Goal: Find specific page/section: Find specific page/section

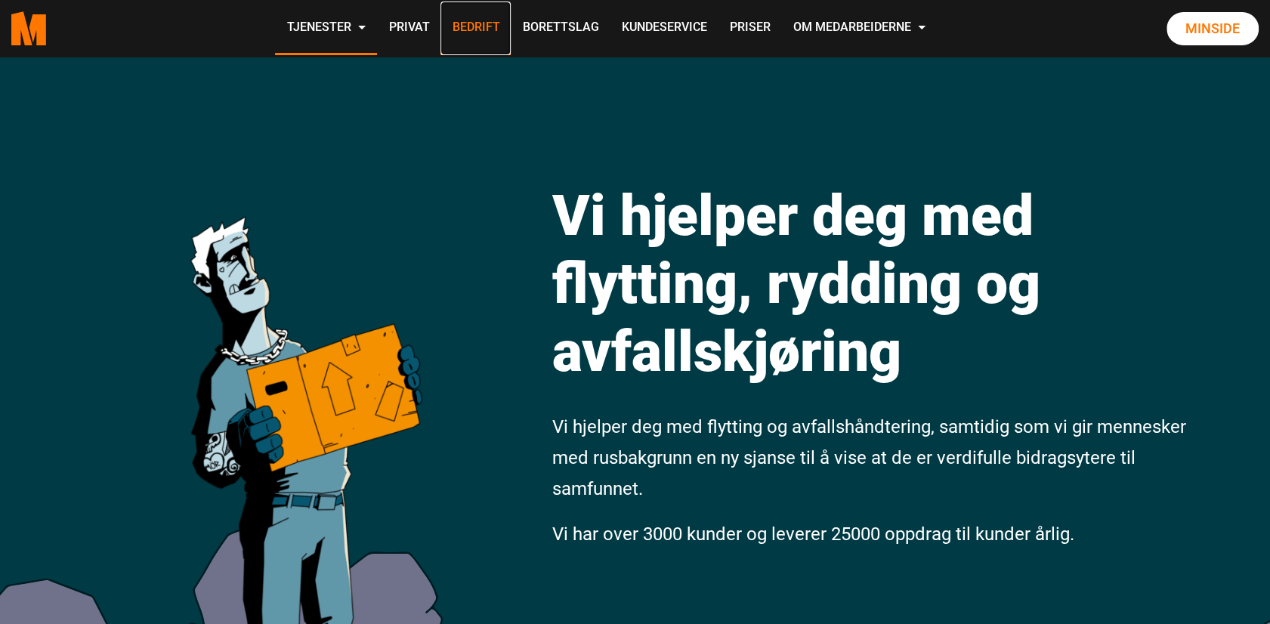
click at [469, 28] on link "Bedrift" at bounding box center [476, 29] width 70 height 54
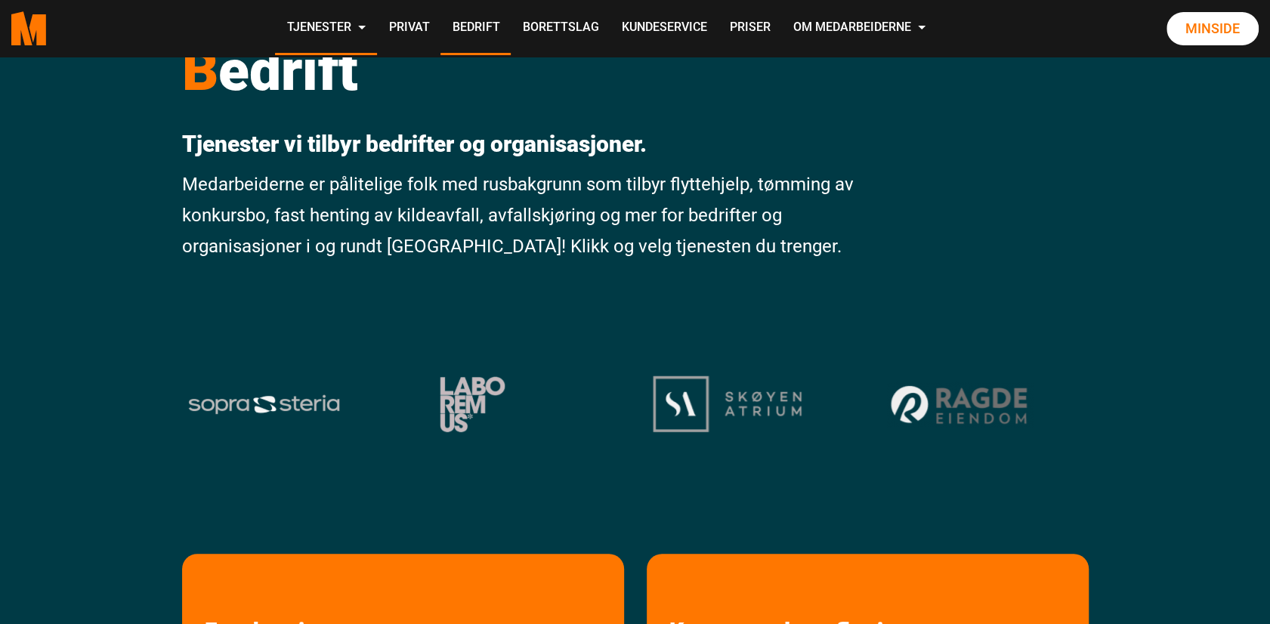
scroll to position [125, 0]
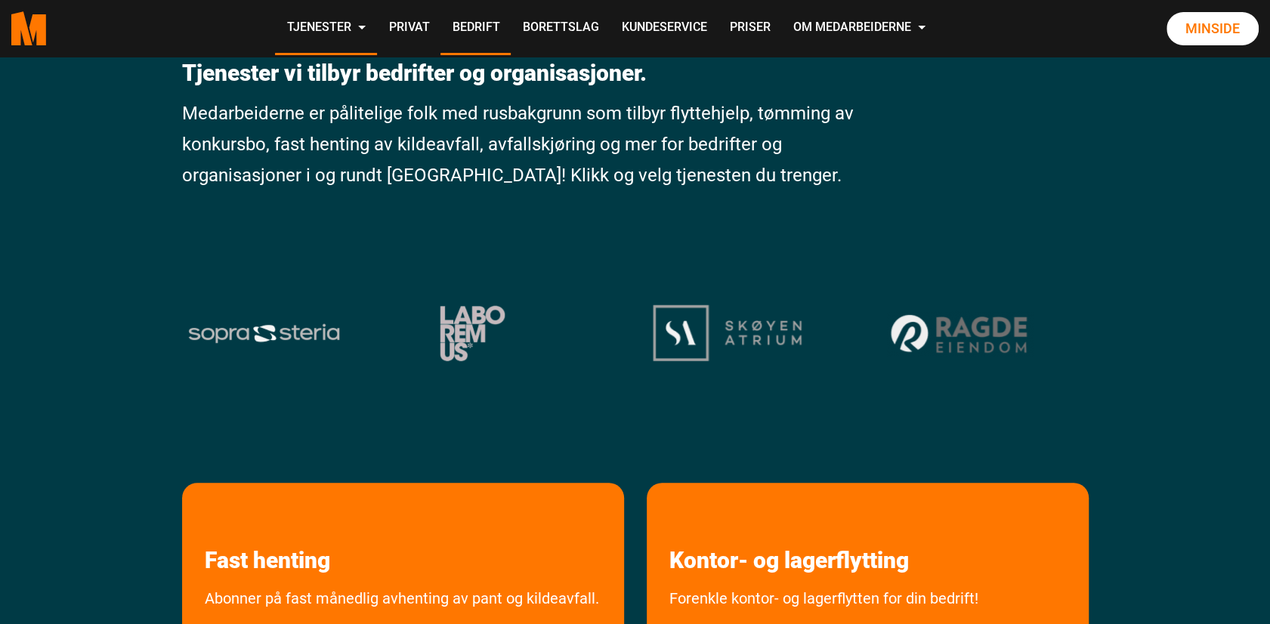
drag, startPoint x: 291, startPoint y: 344, endPoint x: 495, endPoint y: 328, distance: 204.7
click at [490, 328] on div at bounding box center [635, 332] width 907 height 67
drag, startPoint x: 495, startPoint y: 328, endPoint x: 821, endPoint y: 240, distance: 337.5
click at [822, 239] on div at bounding box center [635, 243] width 907 height 15
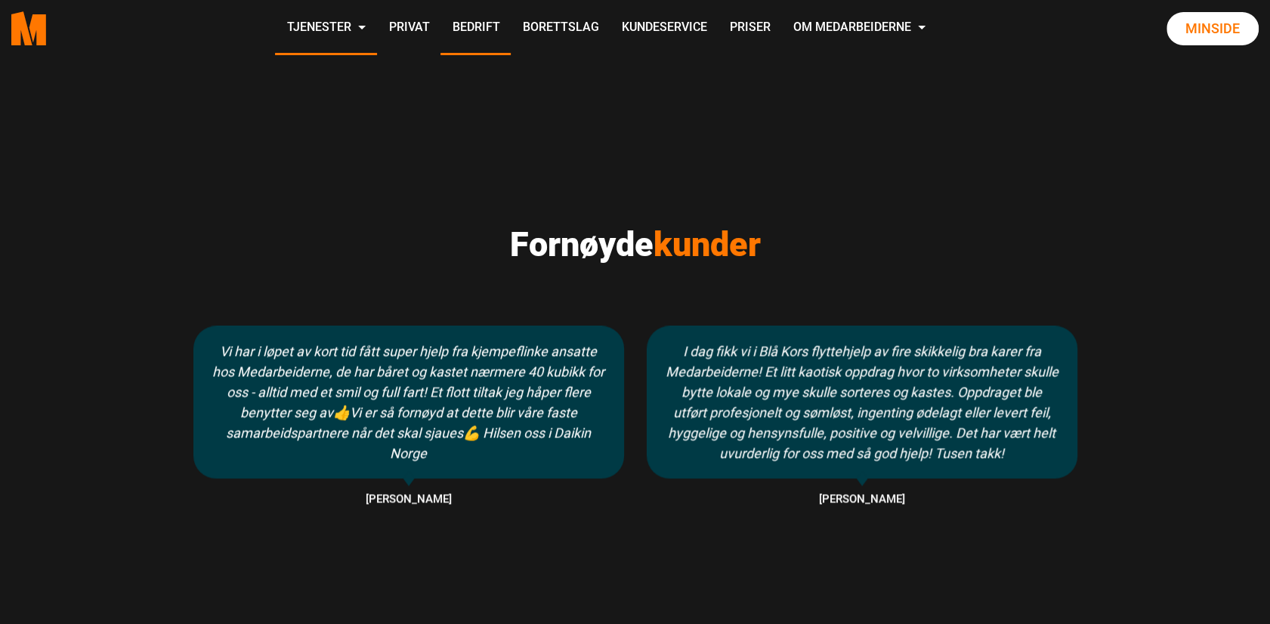
scroll to position [1356, 0]
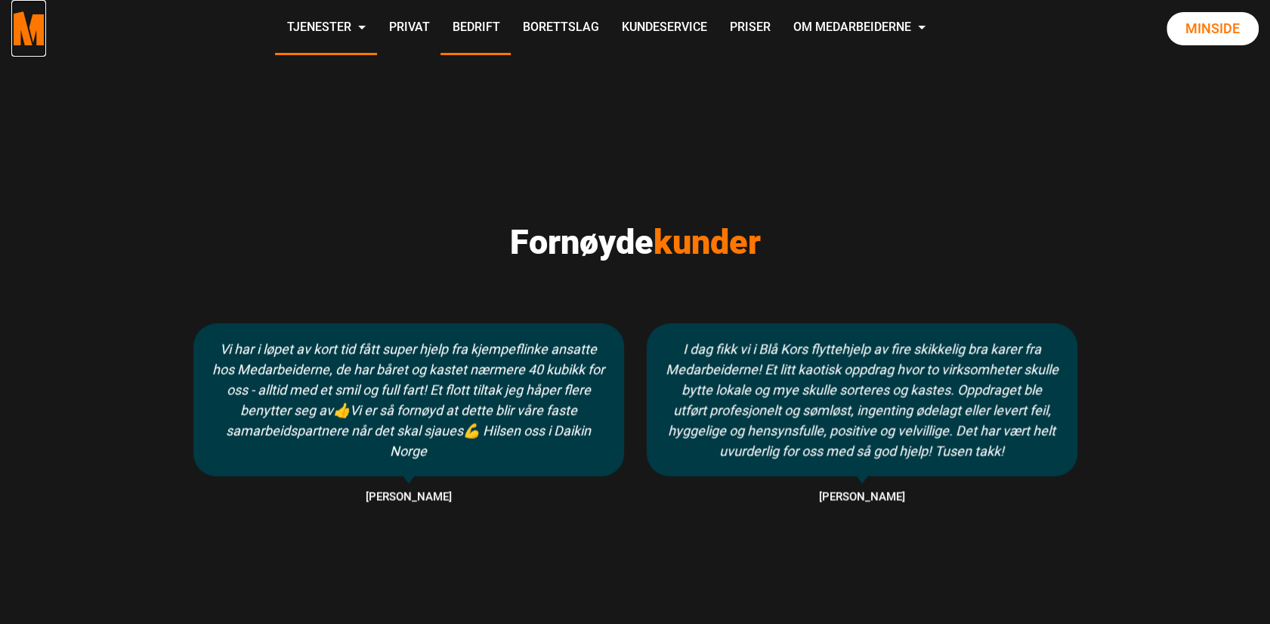
click at [21, 22] on polygon "Medarbeiderne start page" at bounding box center [21, 28] width 21 height 34
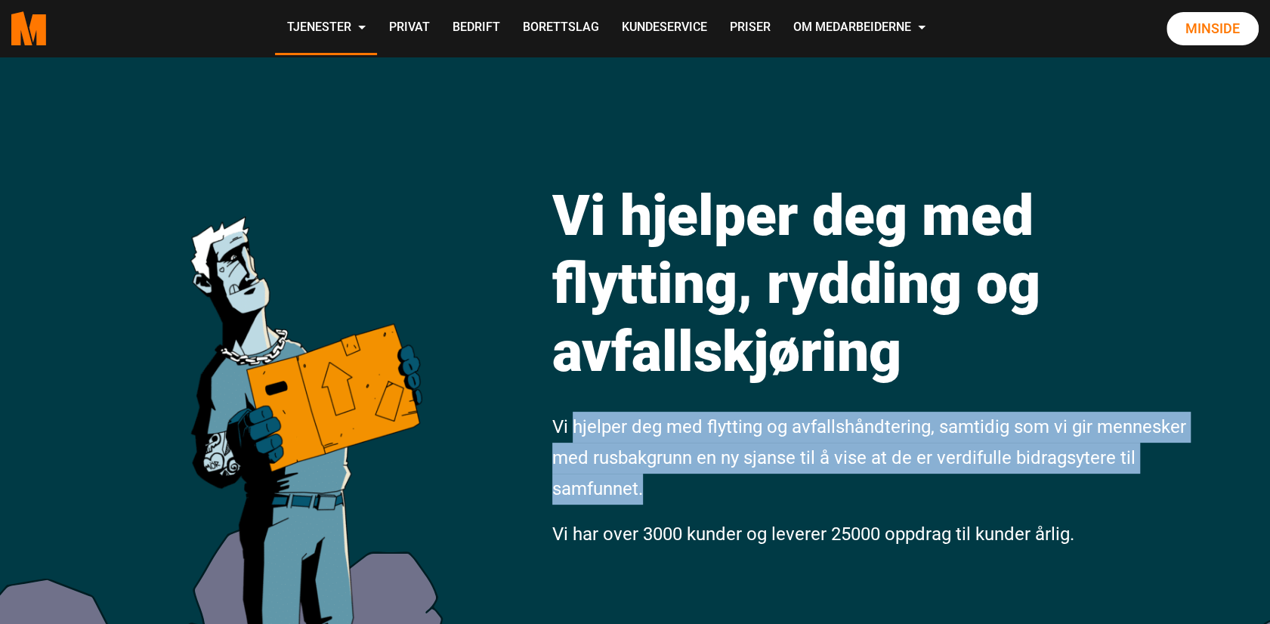
drag, startPoint x: 576, startPoint y: 428, endPoint x: 642, endPoint y: 489, distance: 89.9
click at [642, 489] on span "Vi hjelper deg med flytting og avfallshåndtering, samtidig som vi gir mennesker…" at bounding box center [869, 457] width 634 height 83
copy span "hjelper deg med flytting og avfallshåndtering, samtidig som vi gir mennesker me…"
